Goal: Find specific page/section: Find specific page/section

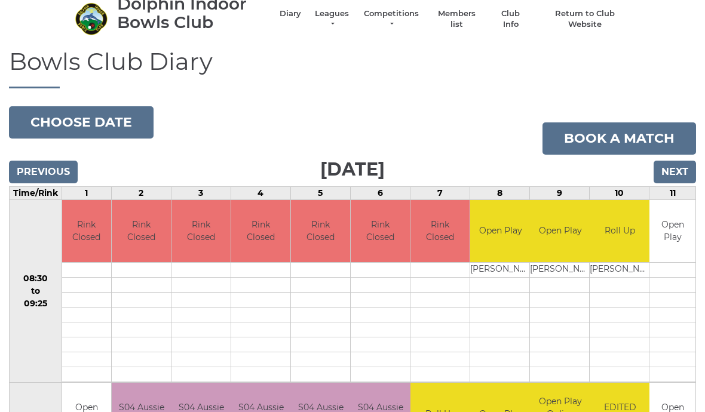
scroll to position [47, 0]
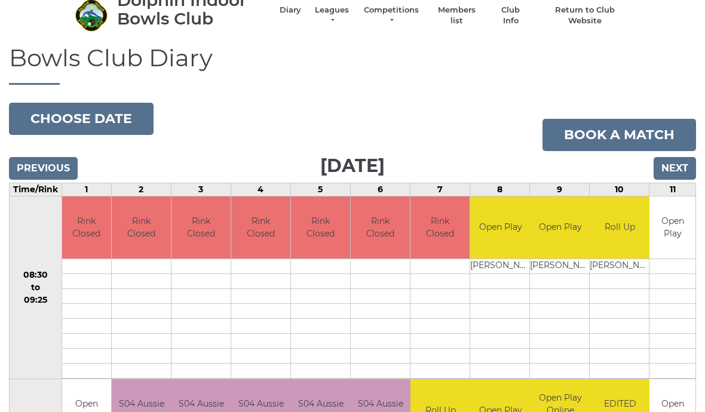
click at [658, 330] on td at bounding box center [673, 326] width 46 height 15
click at [336, 12] on link "Leagues" at bounding box center [332, 16] width 38 height 22
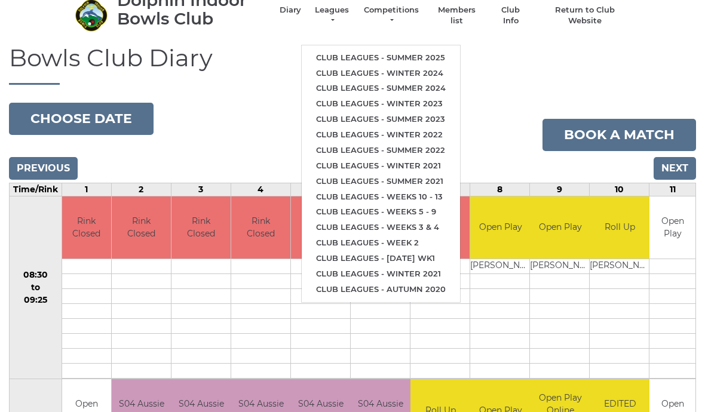
click at [421, 52] on link "Club leagues - Summer 2025" at bounding box center [381, 58] width 158 height 16
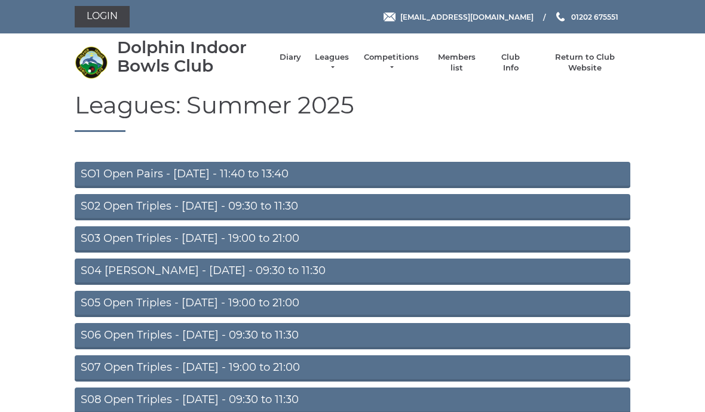
click at [307, 240] on link "S03 Open Triples - [DATE] - 19:00 to 21:00" at bounding box center [353, 239] width 556 height 26
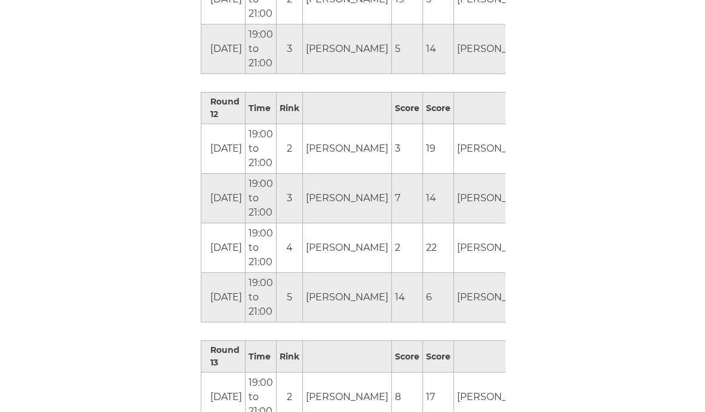
scroll to position [2736, 0]
